Goal: Transaction & Acquisition: Purchase product/service

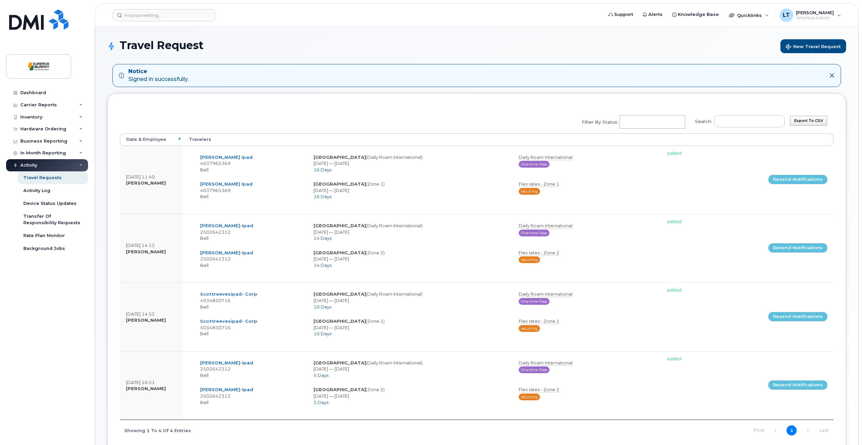
select select
click at [45, 123] on div "Hardware Ordering" at bounding box center [47, 129] width 82 height 12
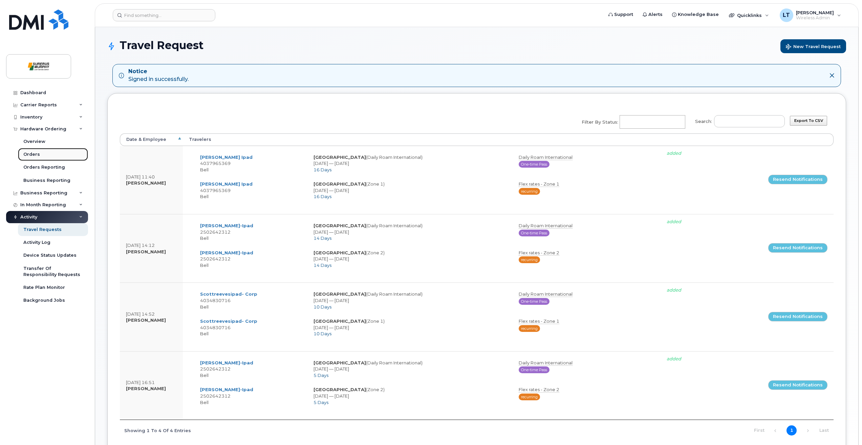
click at [56, 153] on link "Orders" at bounding box center [53, 154] width 70 height 13
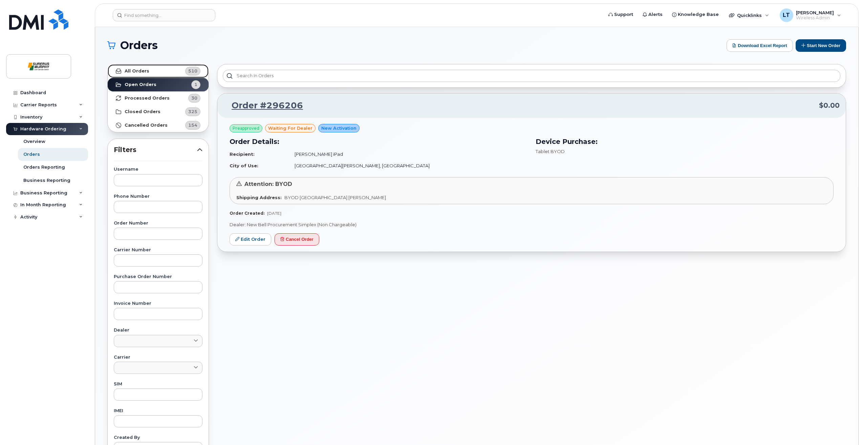
click at [171, 73] on link "All Orders 510" at bounding box center [158, 71] width 101 height 14
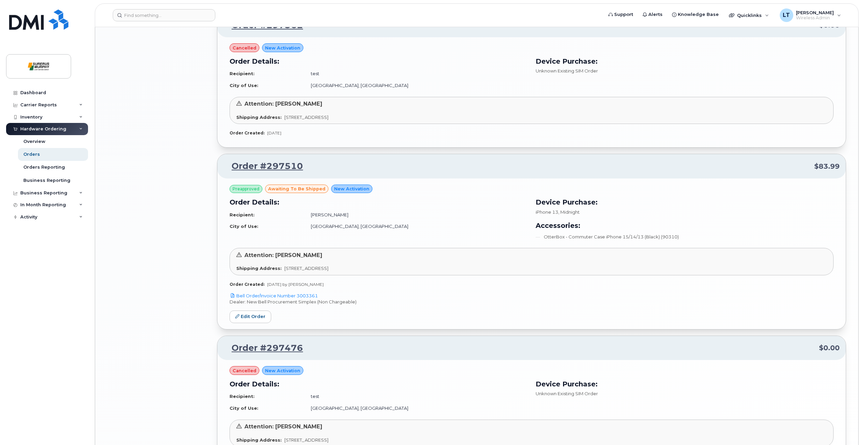
scroll to position [1029, 0]
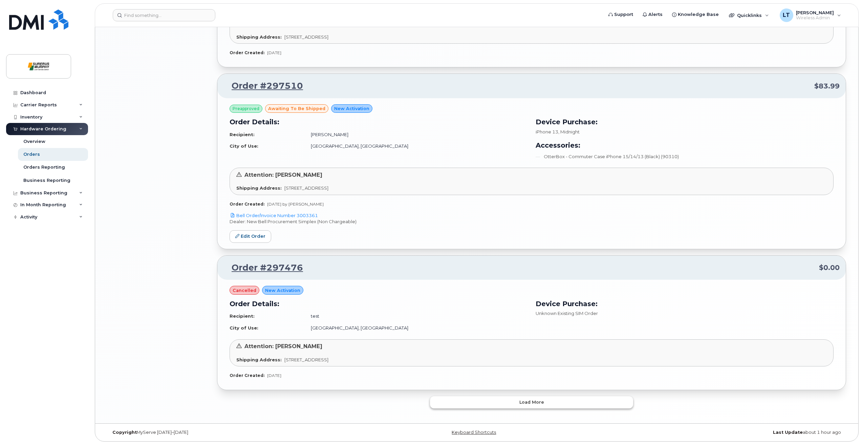
click at [522, 403] on span "Load more" at bounding box center [532, 402] width 25 height 6
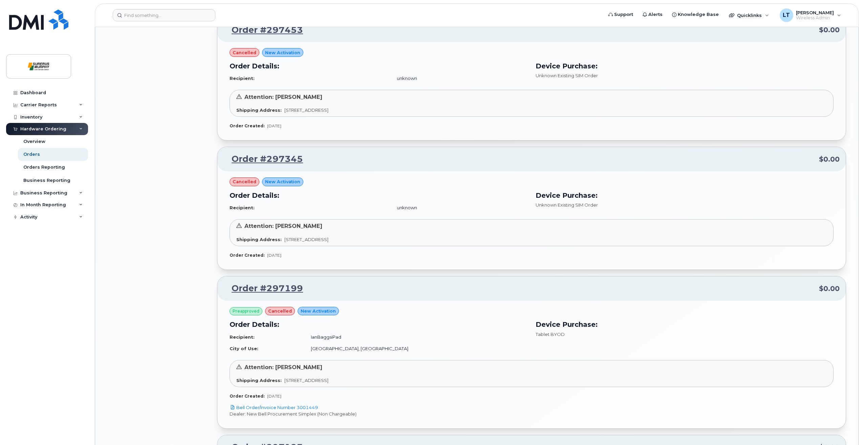
scroll to position [1774, 0]
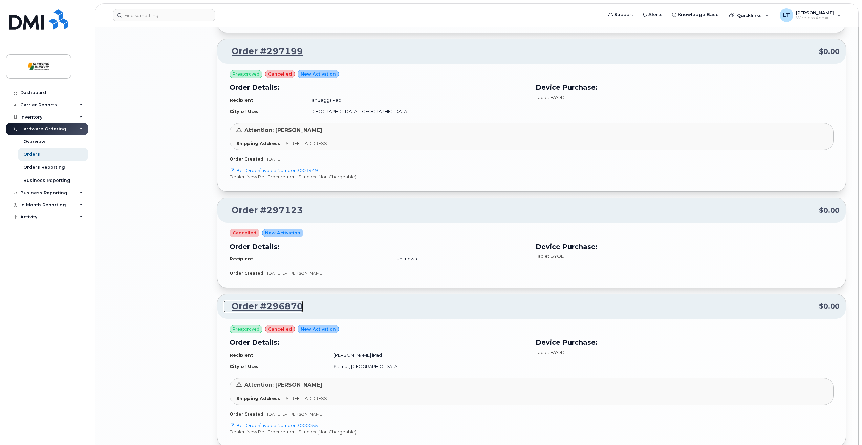
click at [259, 311] on link "Order #296870" at bounding box center [264, 306] width 80 height 12
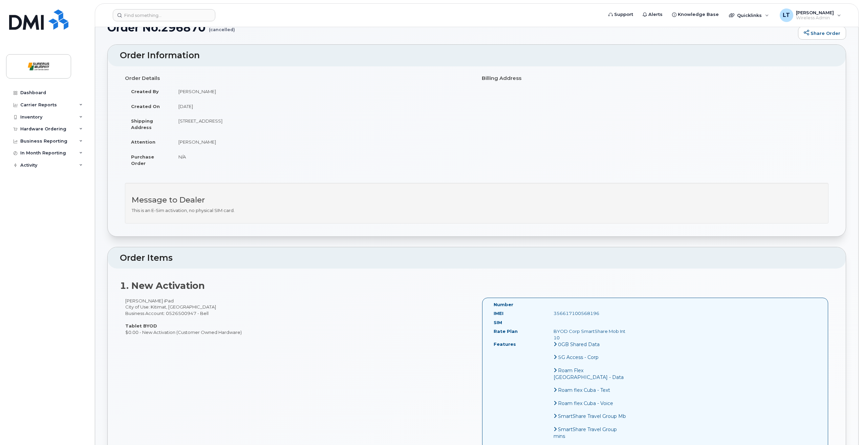
scroll to position [34, 0]
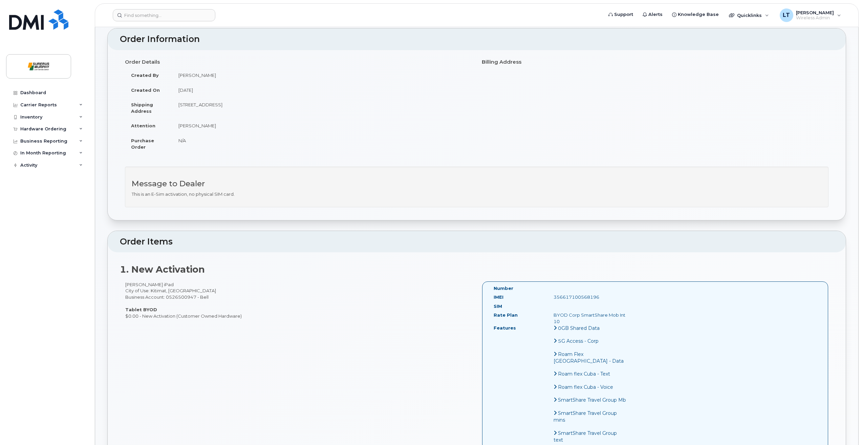
drag, startPoint x: 568, startPoint y: 324, endPoint x: 559, endPoint y: 312, distance: 15.4
click at [559, 312] on div "BYOD Corp SmartShare Mob Int 10" at bounding box center [591, 318] width 84 height 13
drag, startPoint x: 559, startPoint y: 312, endPoint x: 574, endPoint y: 323, distance: 19.0
click at [574, 323] on div "BYOD Corp SmartShare Mob Int 10" at bounding box center [591, 318] width 84 height 13
drag, startPoint x: 574, startPoint y: 320, endPoint x: 560, endPoint y: 314, distance: 15.5
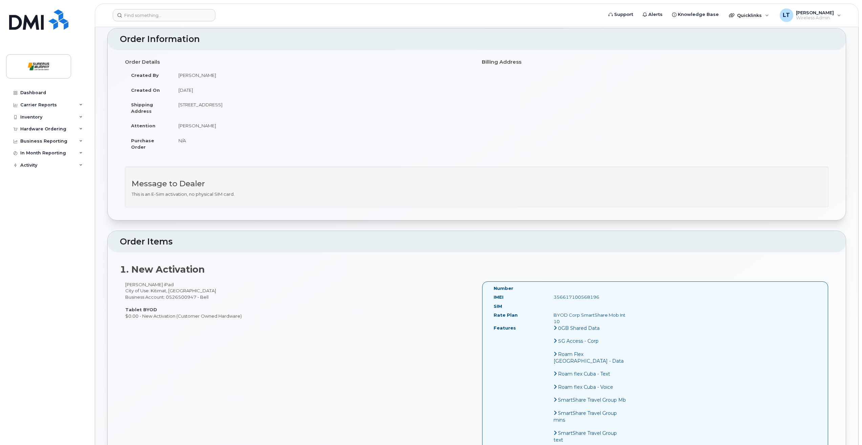
click at [560, 314] on div "BYOD Corp SmartShare Mob Int 10" at bounding box center [591, 318] width 84 height 13
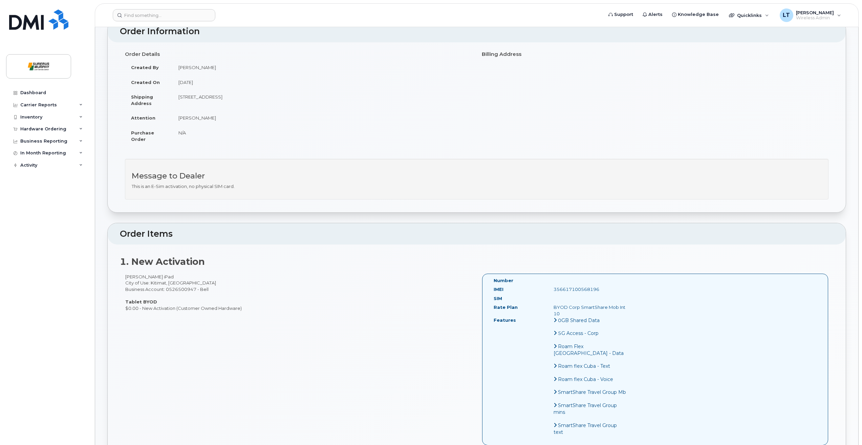
scroll to position [0, 0]
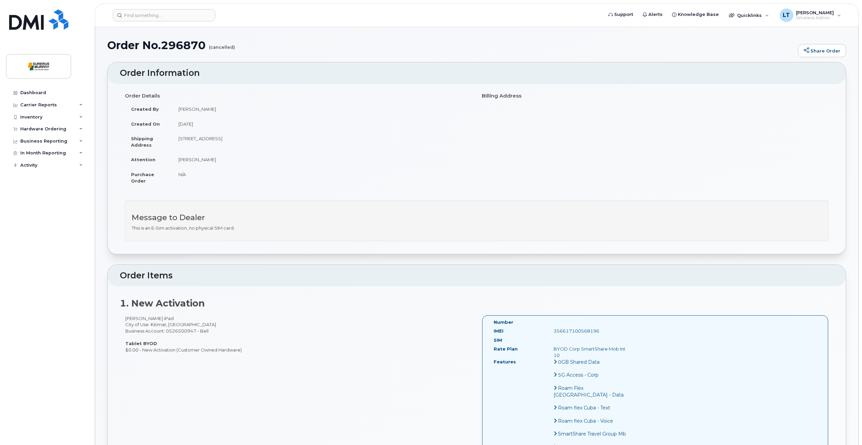
click at [283, 140] on td "[STREET_ADDRESS]" at bounding box center [321, 141] width 299 height 21
drag, startPoint x: 259, startPoint y: 139, endPoint x: 177, endPoint y: 144, distance: 82.8
click at [177, 144] on td "[STREET_ADDRESS]" at bounding box center [321, 141] width 299 height 21
copy td "2200-605 5 Ave SW Calgary Alberta"
drag, startPoint x: 279, startPoint y: 139, endPoint x: 260, endPoint y: 138, distance: 18.3
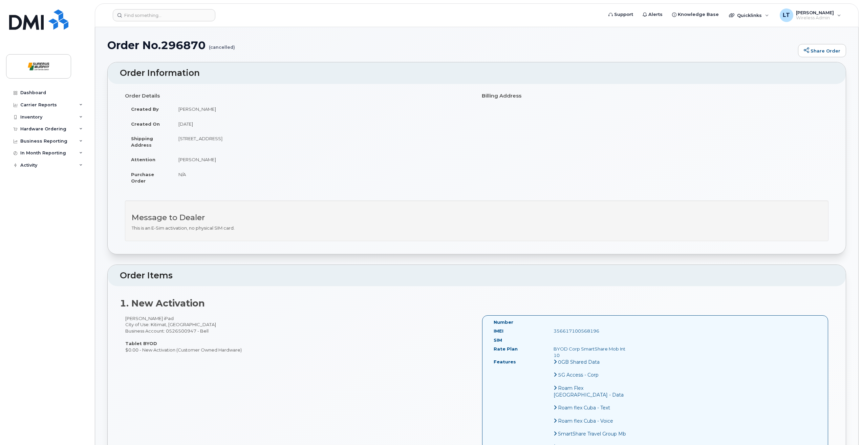
click at [260, 138] on td "[STREET_ADDRESS]" at bounding box center [321, 141] width 299 height 21
copy td "T2P 3H5"
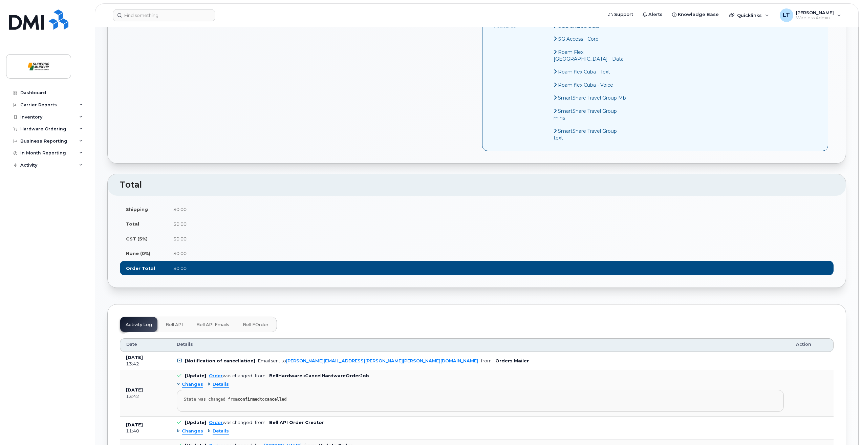
scroll to position [474, 0]
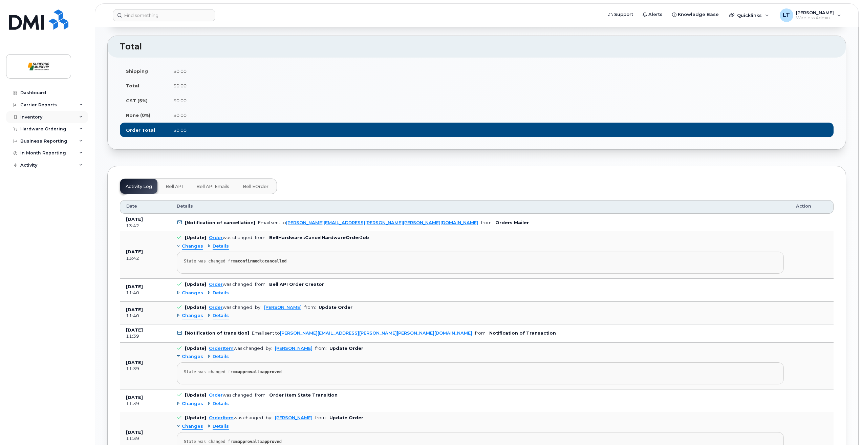
click at [48, 119] on div "Inventory" at bounding box center [47, 117] width 82 height 12
click at [32, 194] on div "Hardware Ordering" at bounding box center [43, 193] width 46 height 5
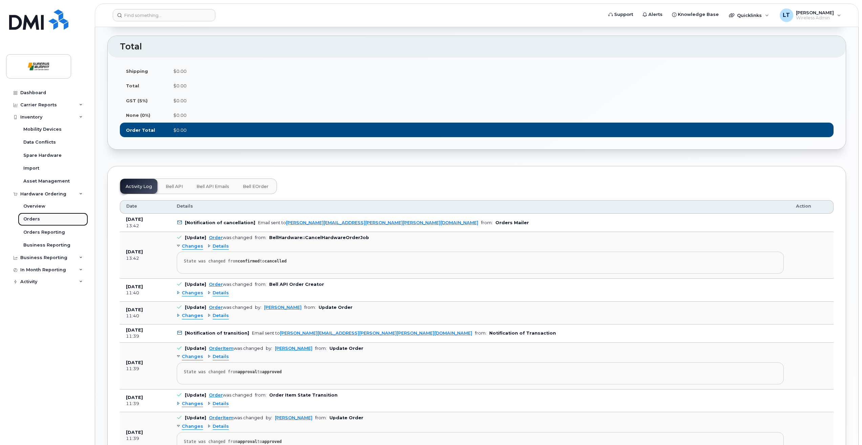
click at [35, 218] on div "Orders" at bounding box center [31, 219] width 17 height 6
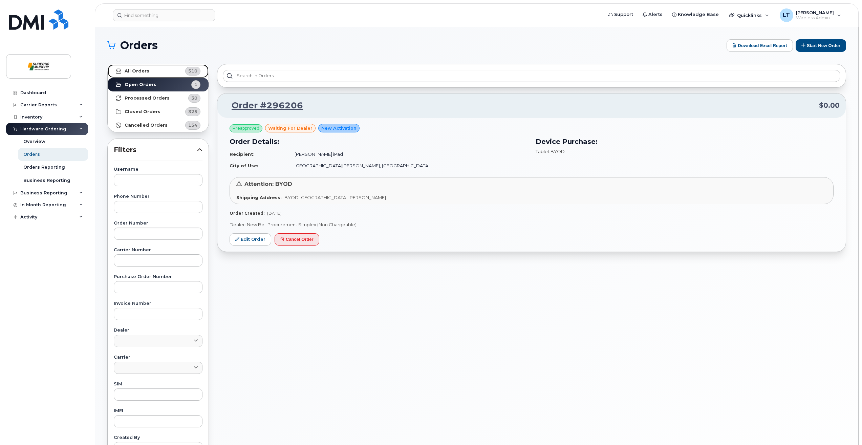
click at [168, 70] on link "All Orders 510" at bounding box center [158, 71] width 101 height 14
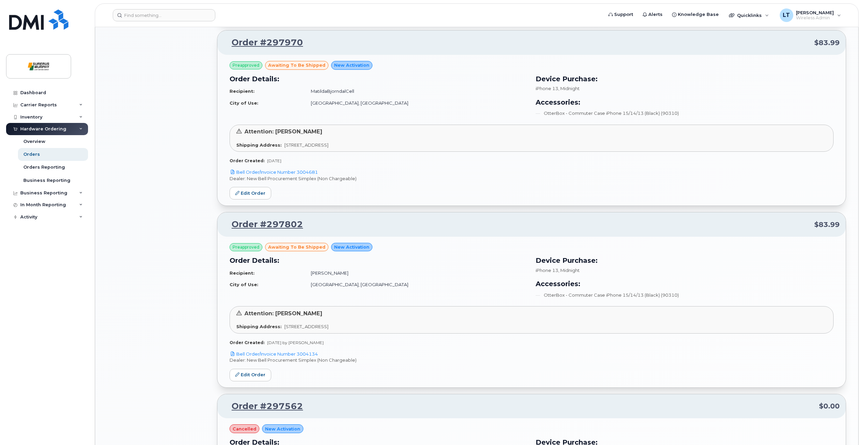
scroll to position [745, 0]
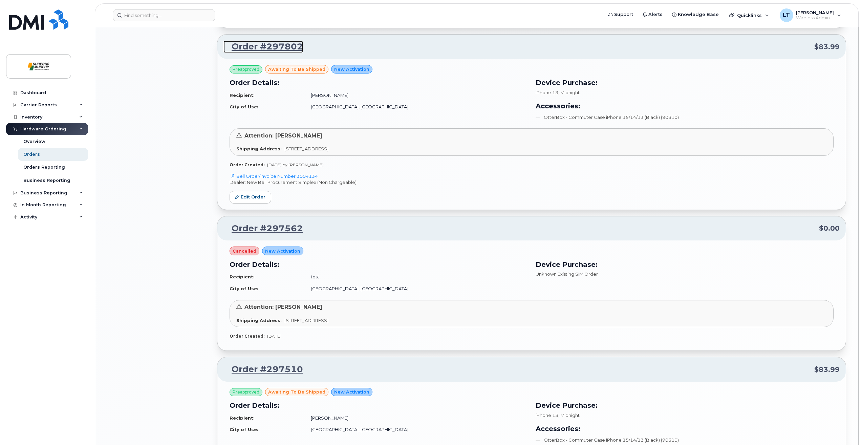
click at [283, 43] on link "Order #297802" at bounding box center [264, 47] width 80 height 12
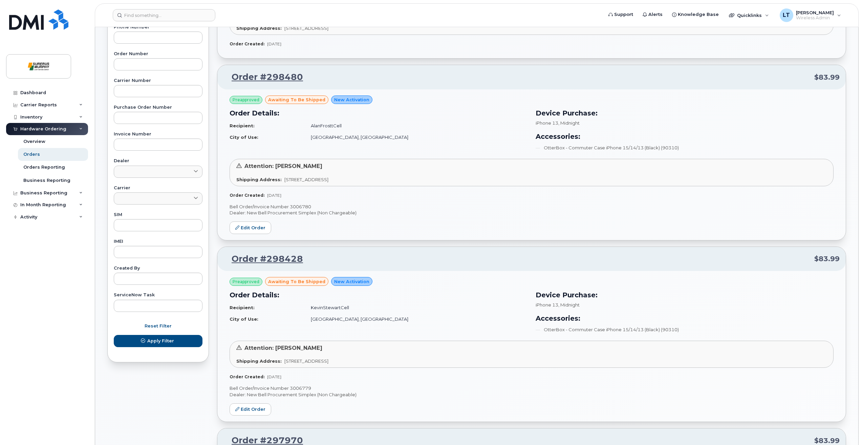
scroll to position [0, 0]
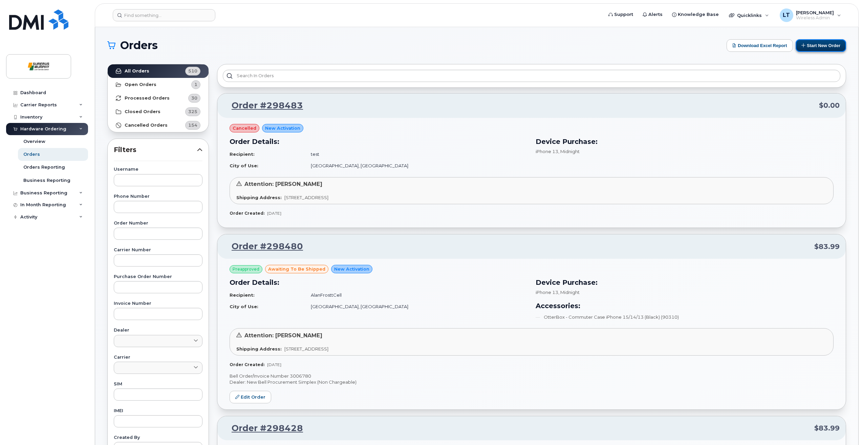
click at [828, 44] on button "Start New Order" at bounding box center [821, 45] width 50 height 13
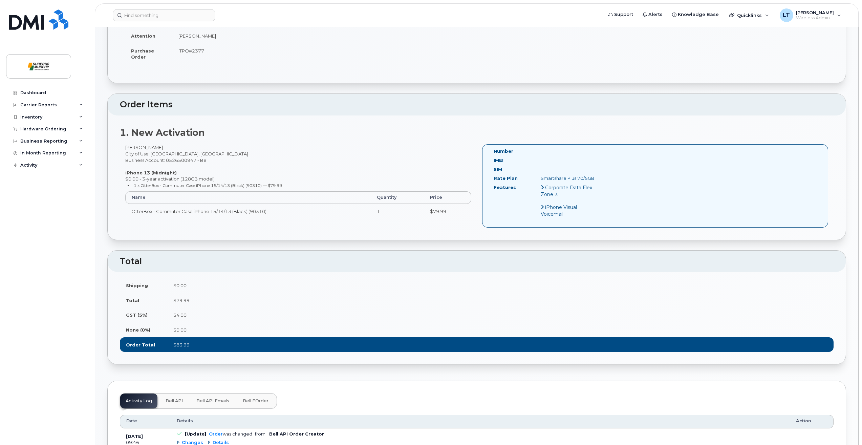
scroll to position [271, 0]
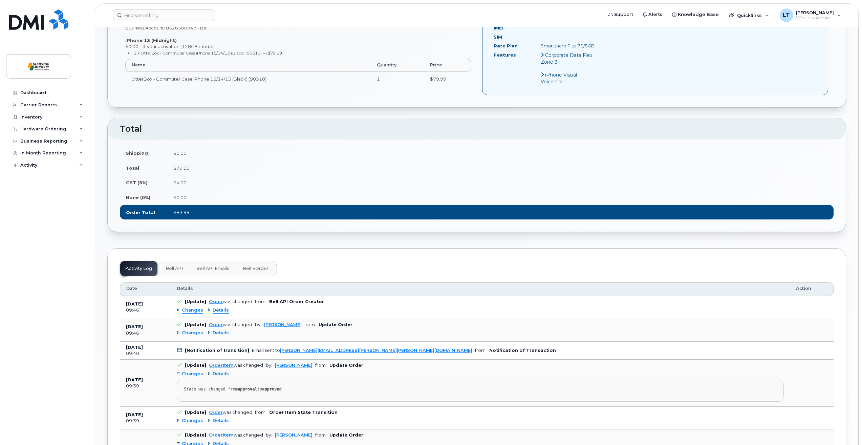
drag, startPoint x: 238, startPoint y: 167, endPoint x: 249, endPoint y: 162, distance: 12.7
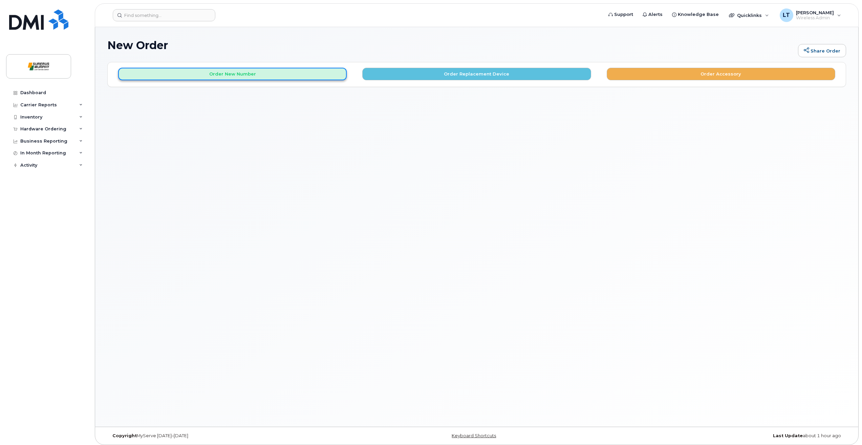
click at [283, 72] on button "Order New Number" at bounding box center [232, 74] width 229 height 13
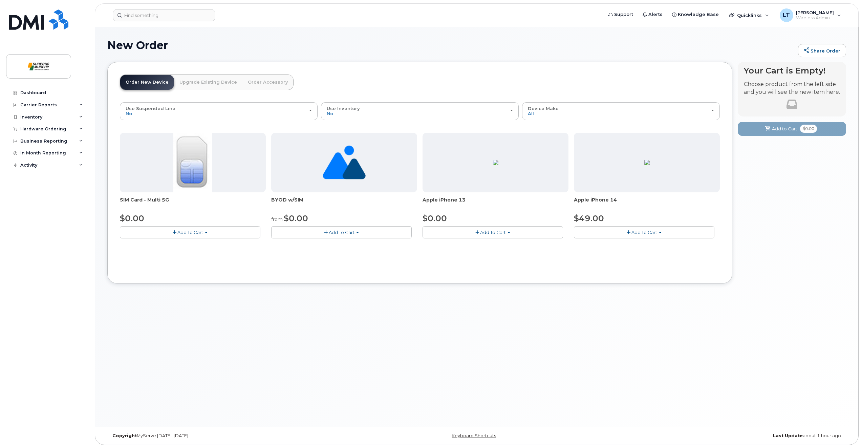
click at [336, 234] on span "Add To Cart" at bounding box center [342, 232] width 26 height 5
click at [305, 246] on link "$0.00 - New Activation" at bounding box center [308, 245] width 70 height 8
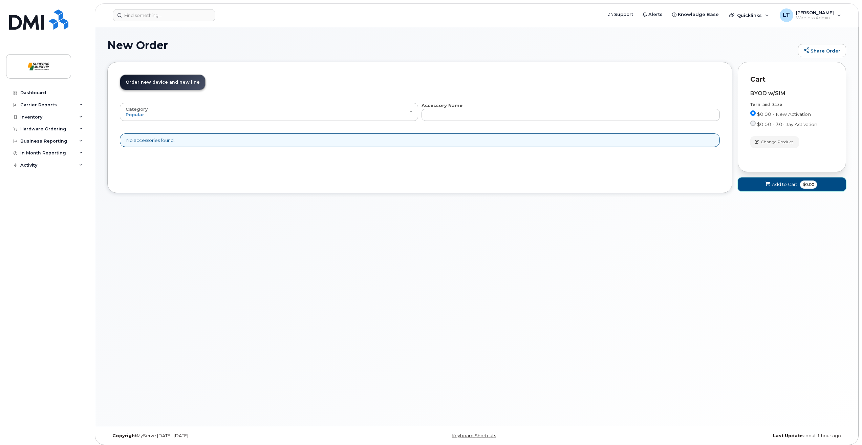
click at [773, 182] on span "Add to Cart" at bounding box center [784, 184] width 25 height 6
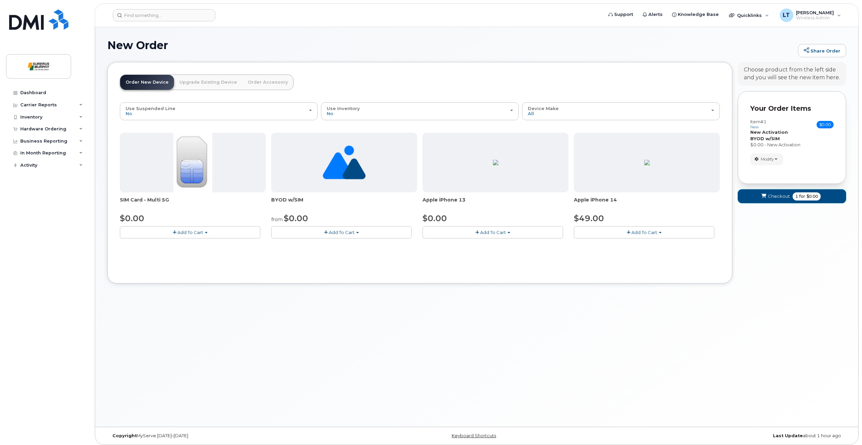
click at [765, 194] on icon "submit" at bounding box center [764, 196] width 5 height 4
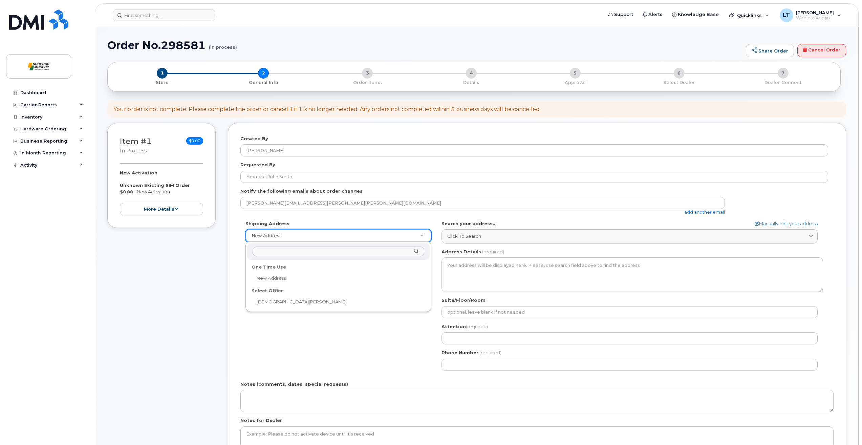
click at [262, 296] on div "Select Office" at bounding box center [338, 291] width 179 height 11
select select
type textarea "2200-605 5 Ave SW Calgary Alberta T2P 3H5"
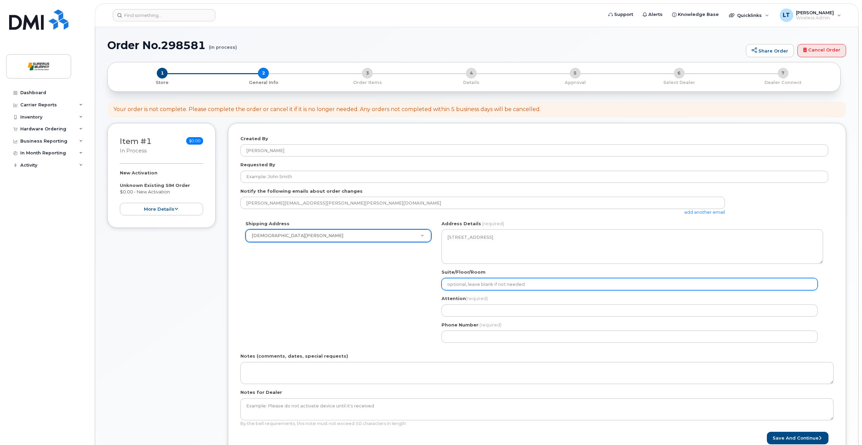
click at [486, 279] on input "Suite/Floor/Room" at bounding box center [630, 284] width 376 height 12
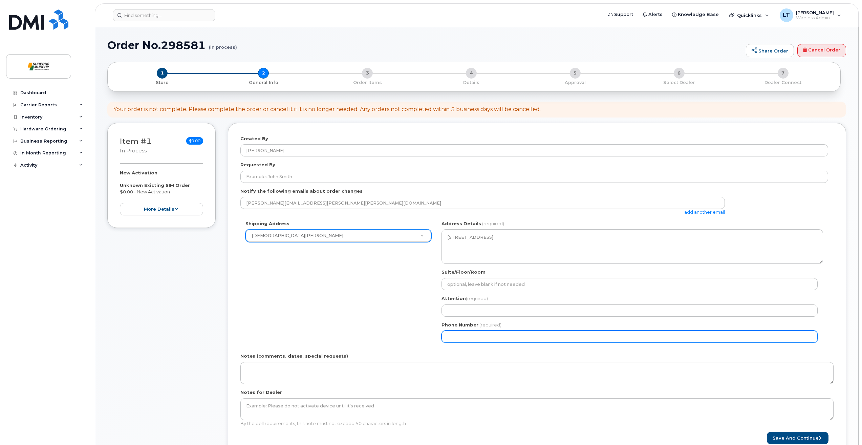
click at [465, 335] on input "Phone Number" at bounding box center [630, 337] width 376 height 12
type input "8779877657"
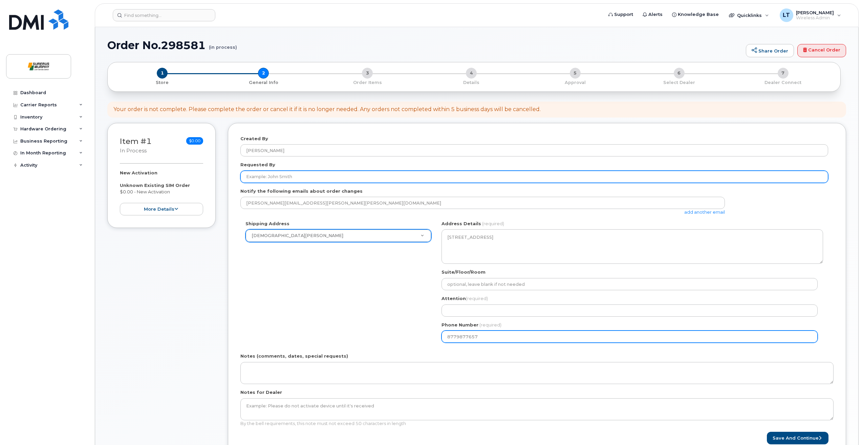
type input "[PERSON_NAME]"
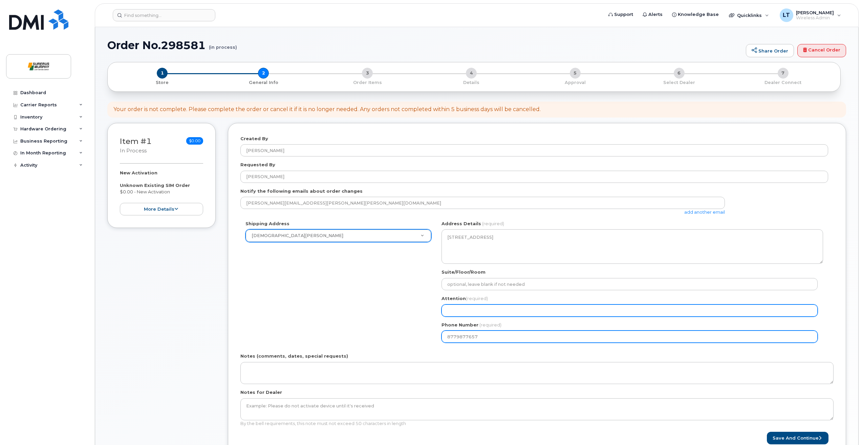
type input "[PERSON_NAME]"
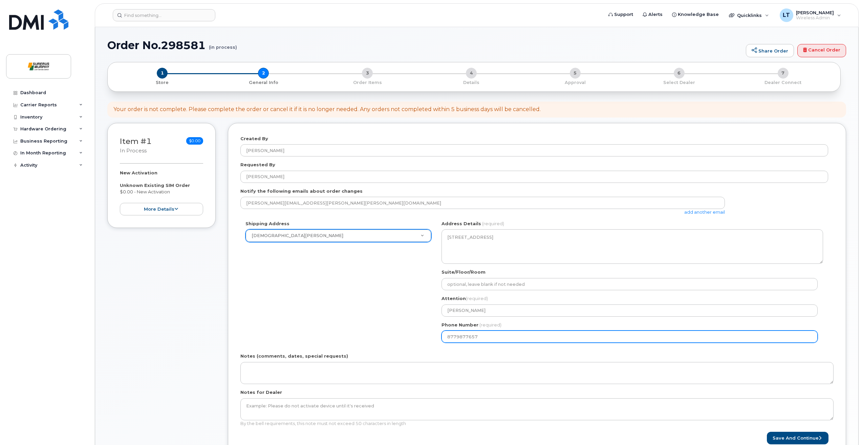
select select
drag, startPoint x: 487, startPoint y: 339, endPoint x: 427, endPoint y: 340, distance: 59.6
click at [427, 340] on div "Shipping Address Surerus Murphy New Address Surerus Murphy AB Calgary Search yo…" at bounding box center [535, 284] width 588 height 127
